Goal: Information Seeking & Learning: Understand process/instructions

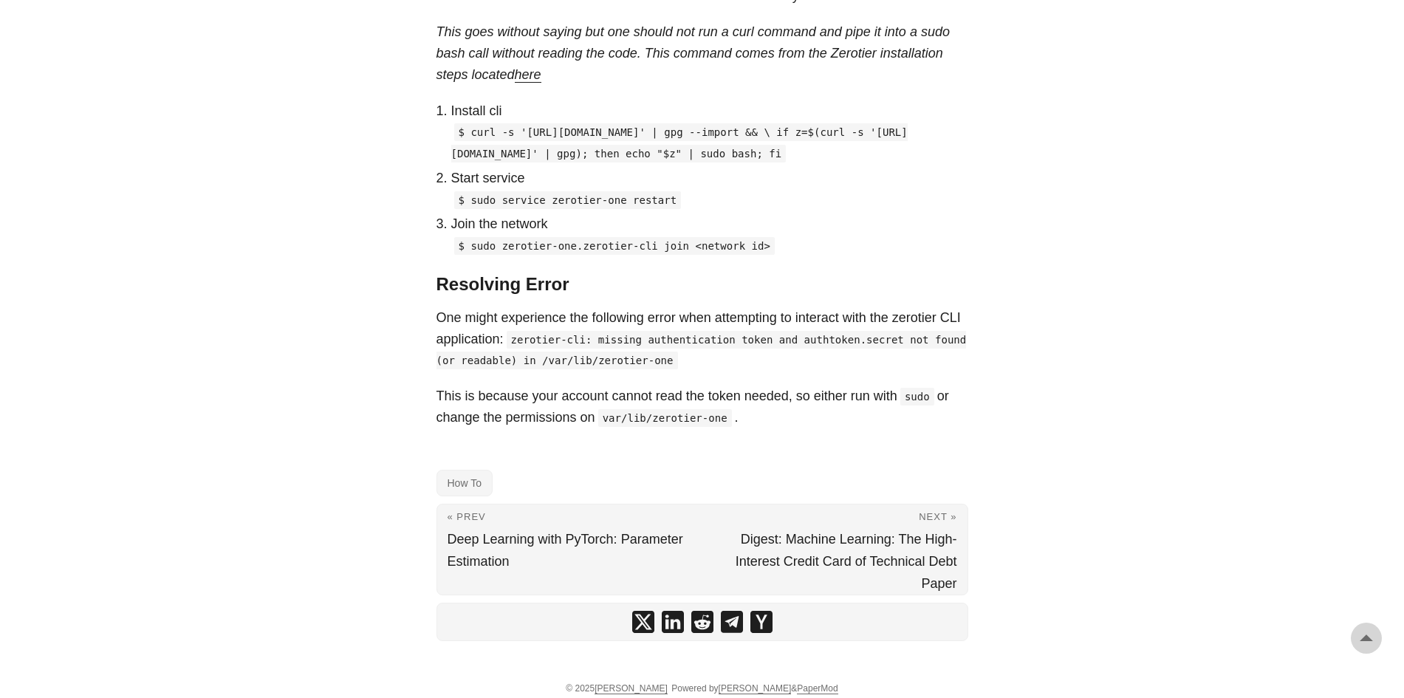
scroll to position [1196, 0]
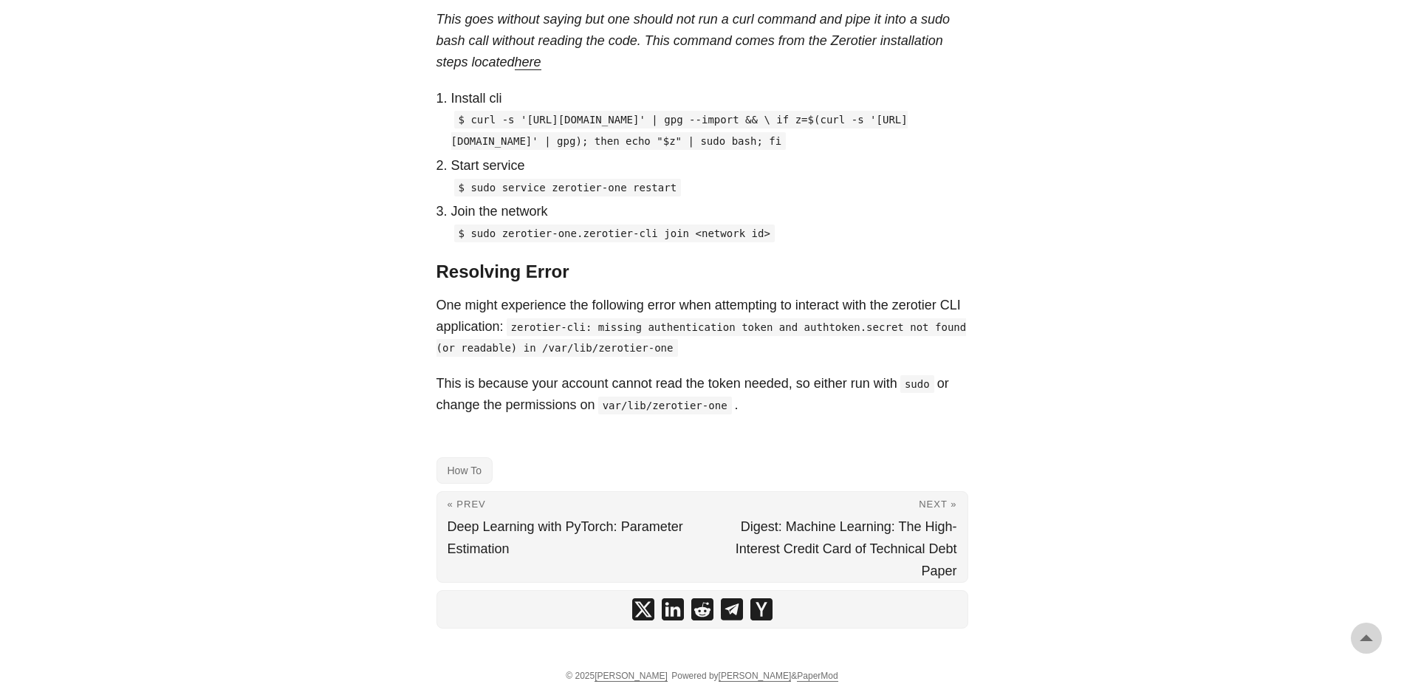
click at [750, 183] on p "$ sudo service zerotier-one restart" at bounding box center [709, 186] width 517 height 21
click at [750, 192] on p "$ sudo service zerotier-one restart" at bounding box center [709, 186] width 517 height 21
drag, startPoint x: 459, startPoint y: 80, endPoint x: 570, endPoint y: 137, distance: 124.5
click at [570, 137] on p "$ curl -s '[URL][DOMAIN_NAME]' | gpg --import && \ if z=$(curl -s '[URL][DOMAIN…" at bounding box center [709, 130] width 517 height 43
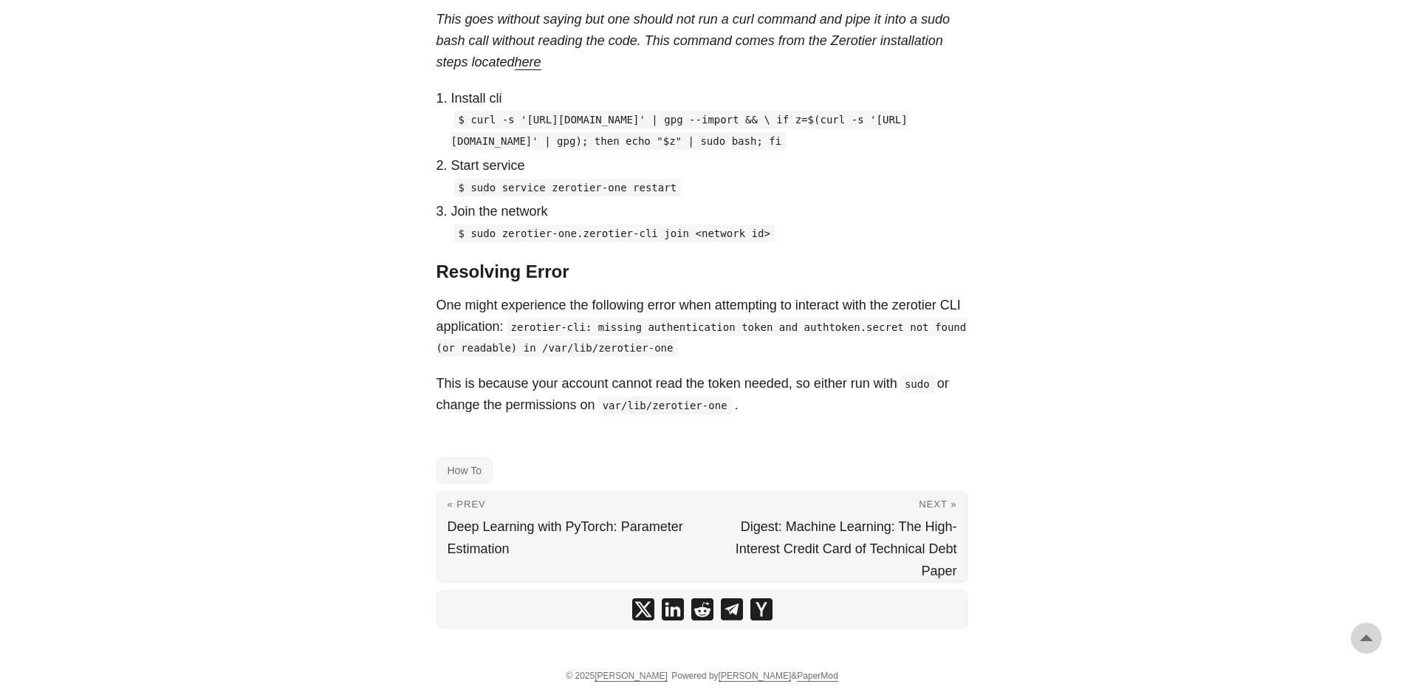
copy code "$ curl -s '[URL][DOMAIN_NAME]' | gpg --import && \ if z=$(curl -s '[URL][DOMAIN…"
click at [738, 182] on p "$ sudo service zerotier-one restart" at bounding box center [709, 186] width 517 height 21
click at [722, 184] on p "$ sudo service zerotier-one restart" at bounding box center [709, 186] width 517 height 21
click at [464, 465] on link "How To" at bounding box center [464, 470] width 56 height 27
click at [611, 88] on p "Install cli" at bounding box center [709, 98] width 517 height 21
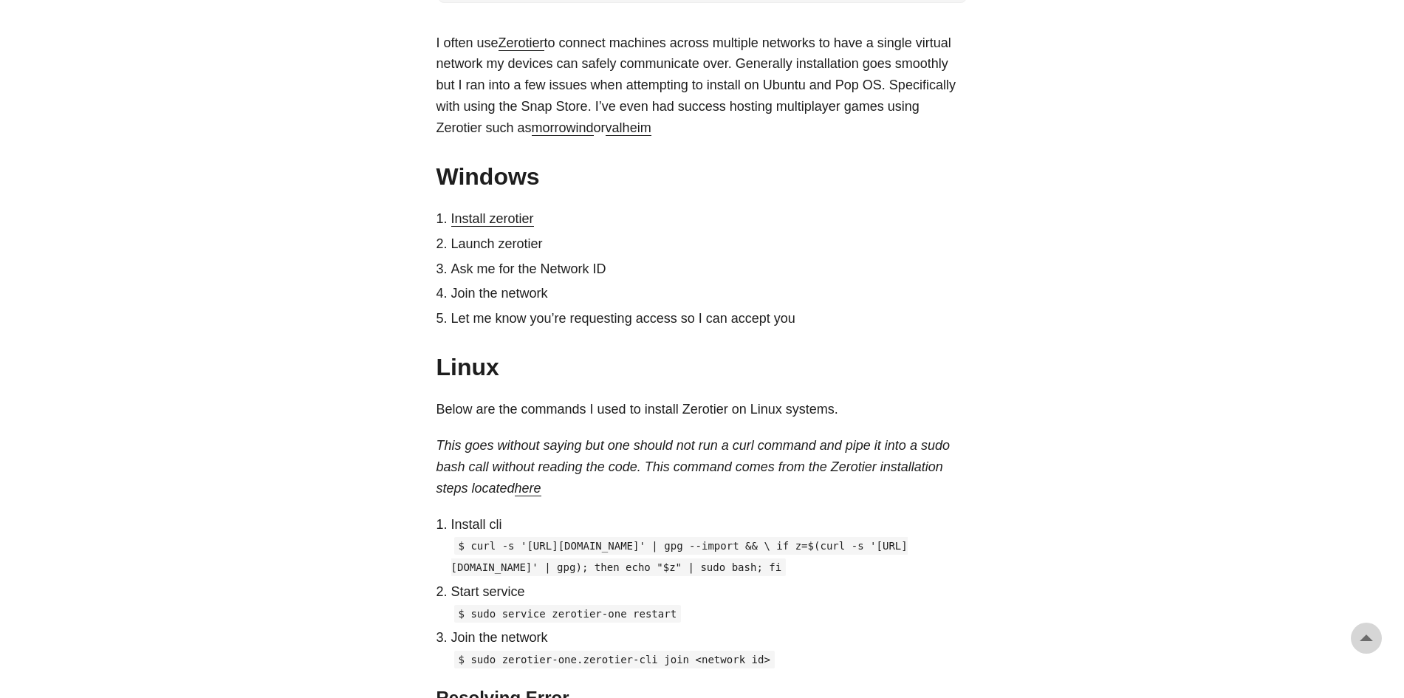
scroll to position [724, 0]
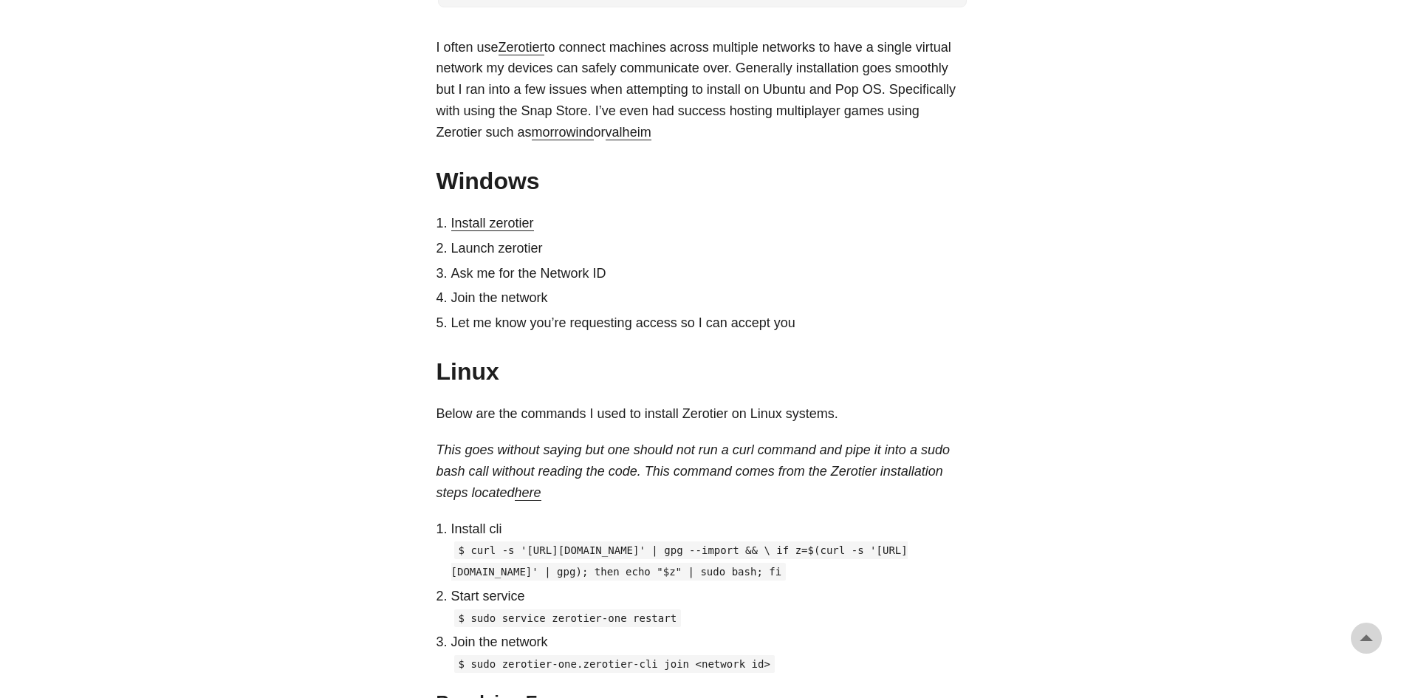
click at [496, 222] on link "Install zerotier" at bounding box center [492, 223] width 83 height 15
click at [501, 227] on link "Install zerotier" at bounding box center [492, 223] width 83 height 15
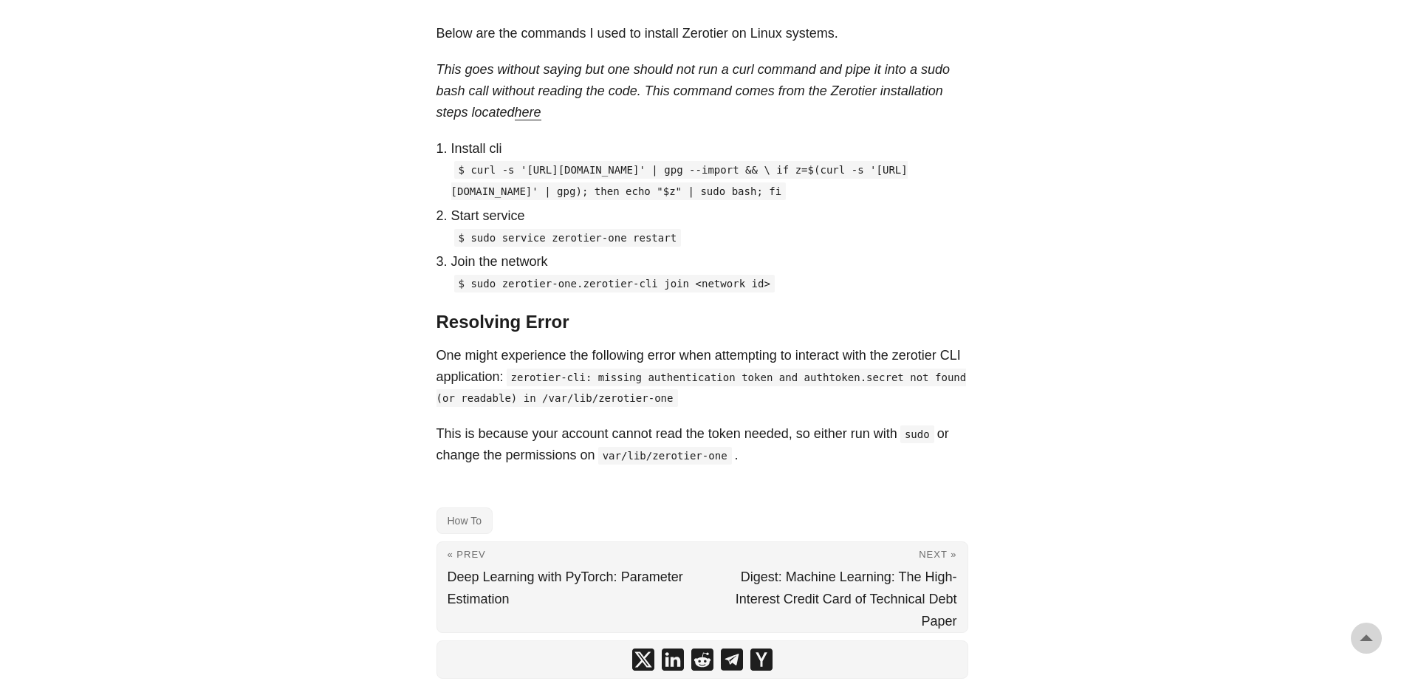
scroll to position [1196, 0]
